Goal: Information Seeking & Learning: Learn about a topic

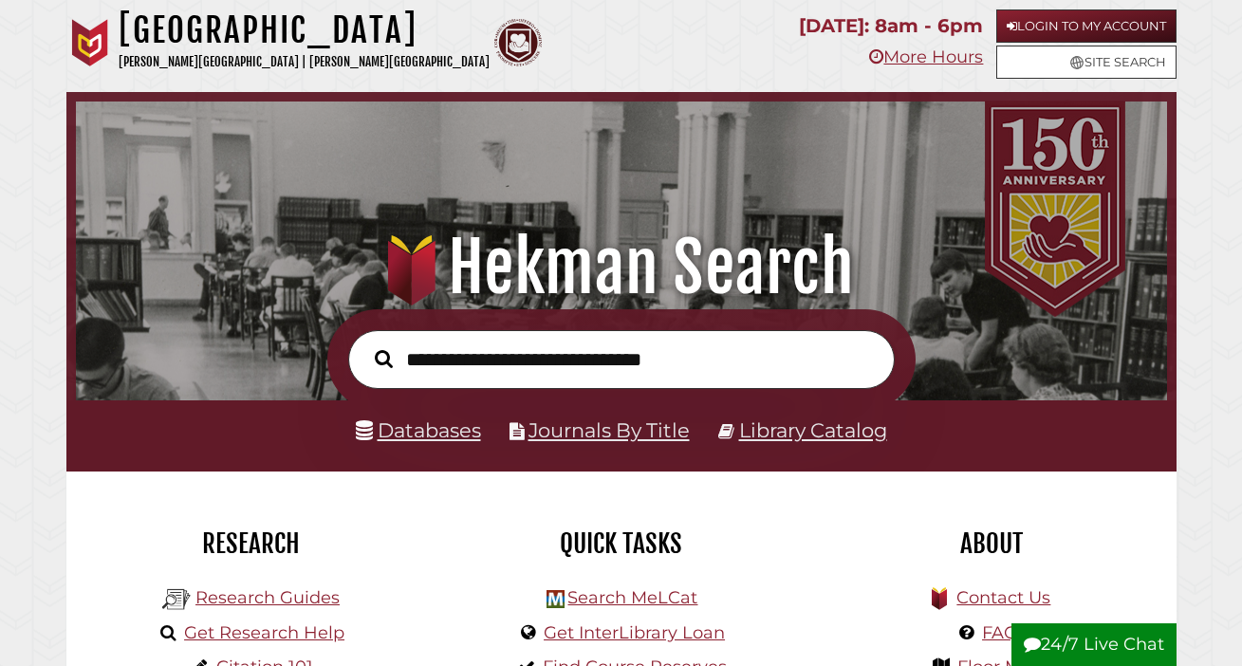
scroll to position [360, 1081]
click at [497, 366] on input "text" at bounding box center [621, 360] width 546 height 60
type input "**********"
click at [365, 344] on button "Search" at bounding box center [383, 358] width 37 height 28
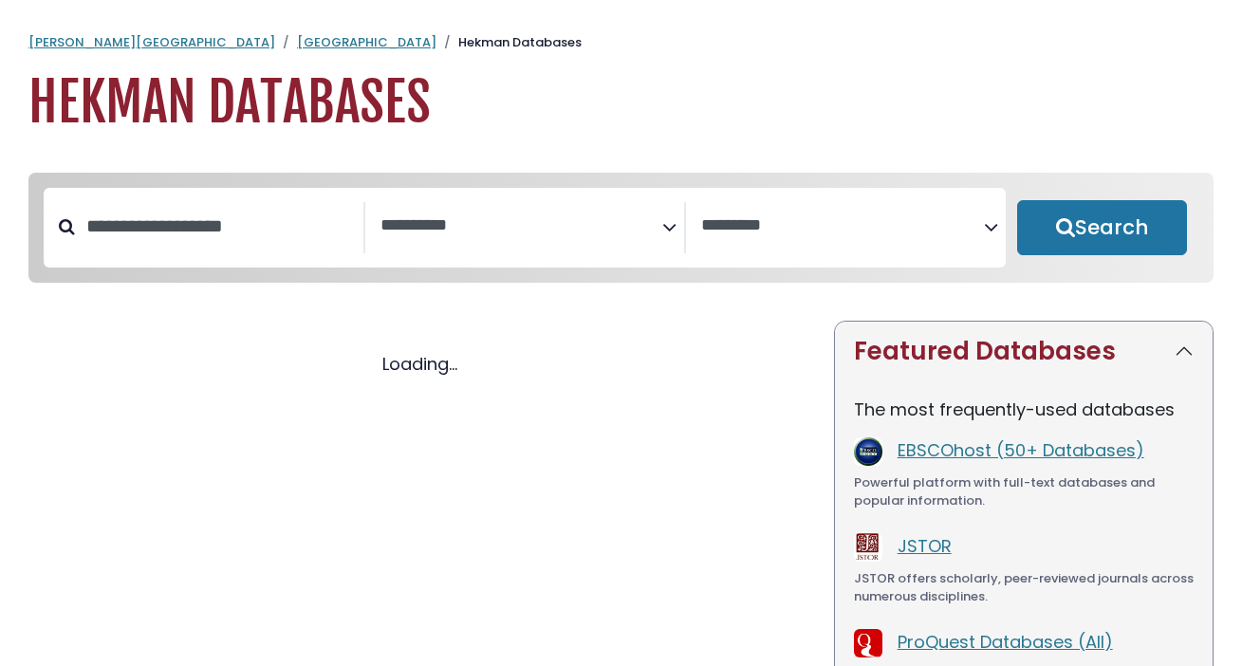
select select "Database Subject Filter"
select select "Database Vendors Filter"
select select "Database Subject Filter"
select select "Database Vendors Filter"
